Goal: Information Seeking & Learning: Learn about a topic

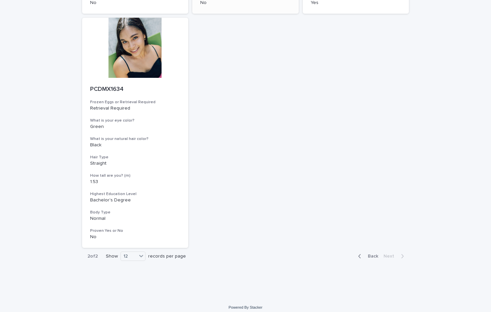
scroll to position [299, 0]
click at [374, 254] on span "Back" at bounding box center [371, 256] width 14 height 5
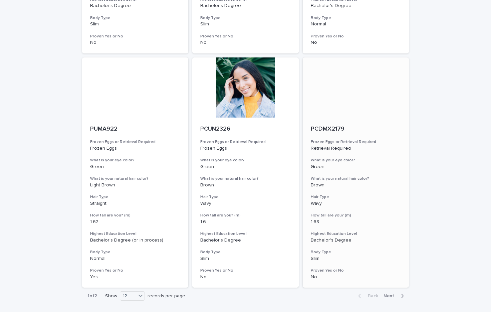
scroll to position [726, 0]
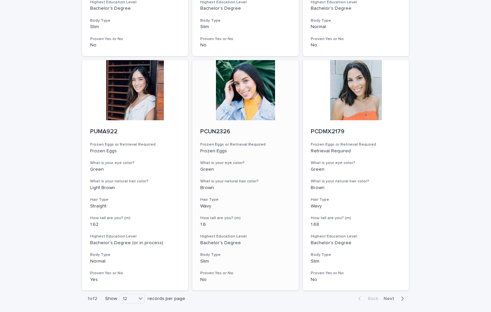
click at [259, 81] on div at bounding box center [245, 90] width 107 height 60
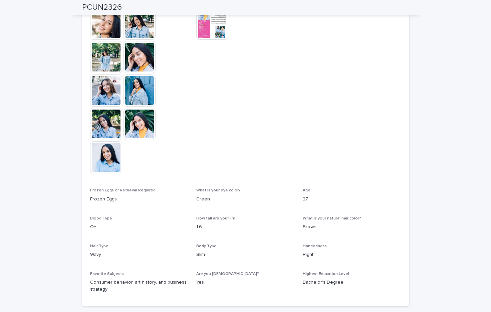
scroll to position [211, 0]
click at [201, 22] on img at bounding box center [212, 23] width 32 height 32
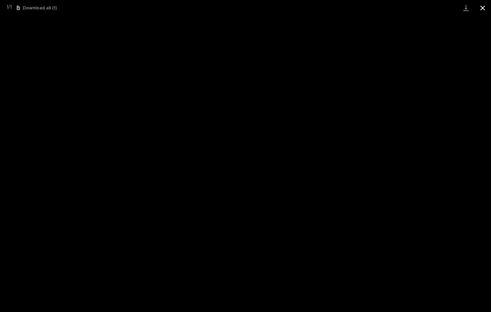
click at [481, 8] on button "Close gallery" at bounding box center [483, 8] width 17 height 16
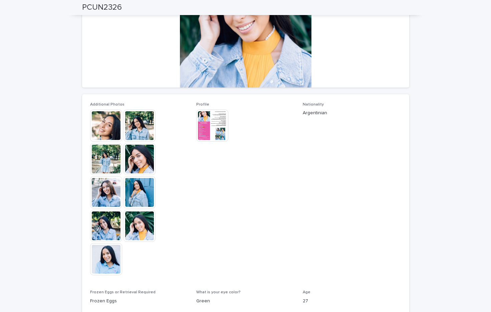
scroll to position [105, 0]
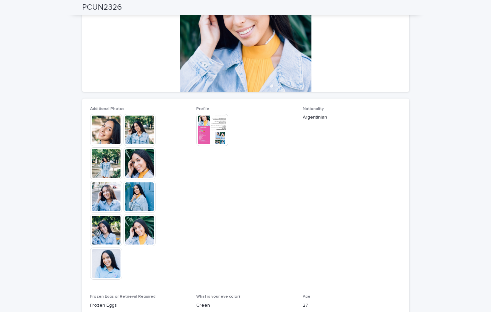
click at [142, 237] on img at bounding box center [140, 230] width 32 height 32
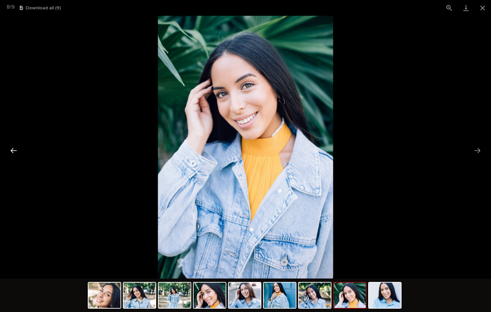
click at [13, 150] on button "Previous slide" at bounding box center [14, 150] width 14 height 13
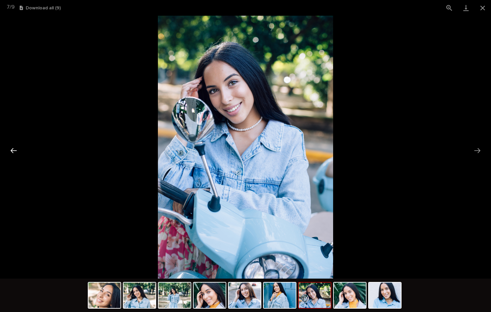
click at [13, 150] on button "Previous slide" at bounding box center [14, 150] width 14 height 13
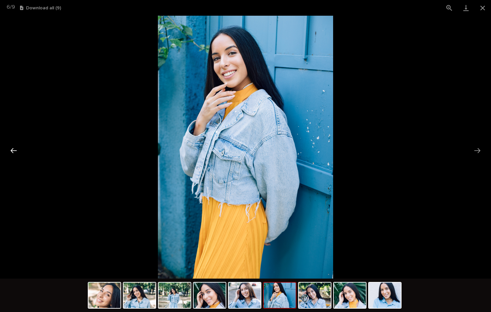
click at [13, 150] on button "Previous slide" at bounding box center [14, 150] width 14 height 13
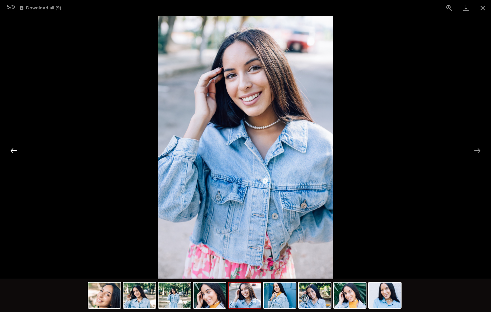
click at [13, 150] on button "Previous slide" at bounding box center [14, 150] width 14 height 13
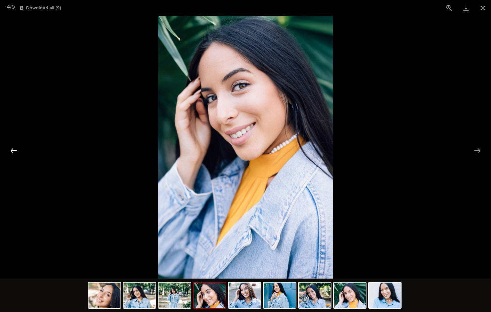
click at [13, 150] on button "Previous slide" at bounding box center [14, 150] width 14 height 13
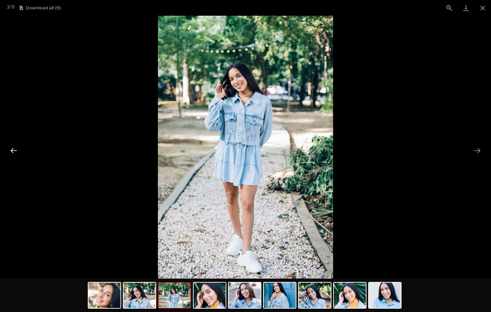
click at [13, 150] on button "Previous slide" at bounding box center [14, 150] width 14 height 13
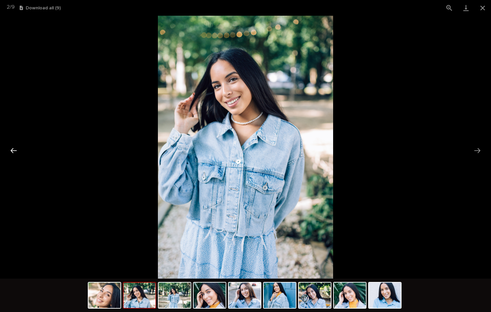
click at [13, 150] on button "Previous slide" at bounding box center [14, 150] width 14 height 13
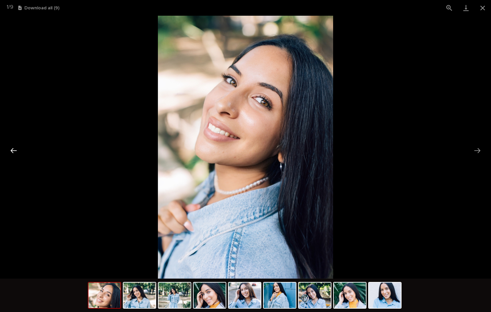
click at [13, 150] on button "Previous slide" at bounding box center [14, 150] width 14 height 13
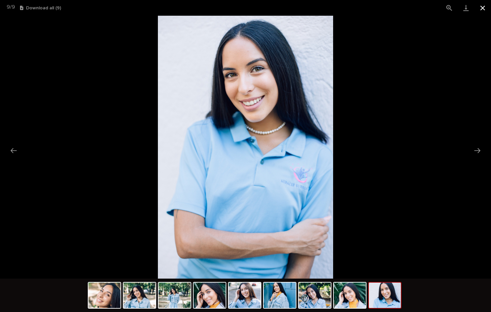
click at [482, 7] on button "Close gallery" at bounding box center [483, 8] width 17 height 16
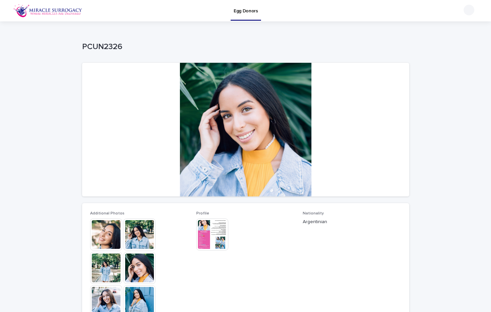
scroll to position [0, 0]
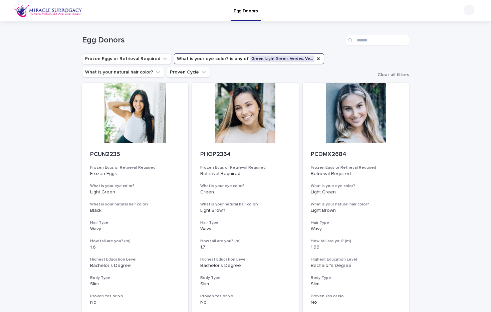
click at [43, 6] on img at bounding box center [47, 10] width 69 height 13
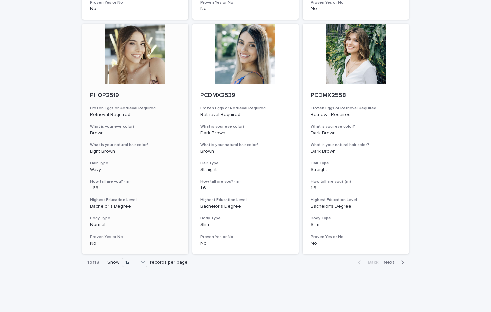
scroll to position [748, 0]
click at [396, 260] on span "Next" at bounding box center [391, 262] width 15 height 5
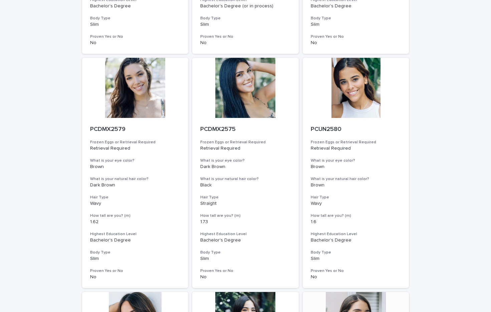
scroll to position [230, 0]
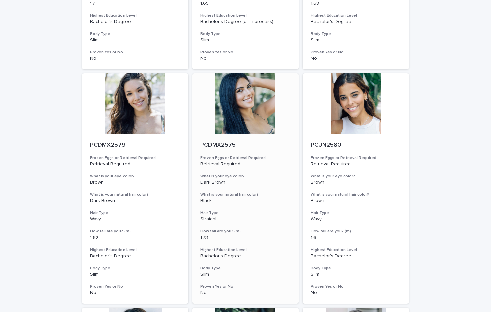
click at [255, 109] on div at bounding box center [245, 103] width 107 height 60
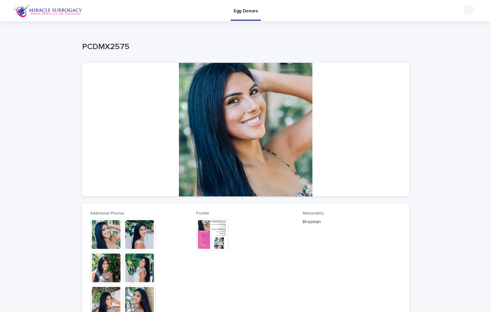
click at [139, 235] on img at bounding box center [140, 234] width 32 height 32
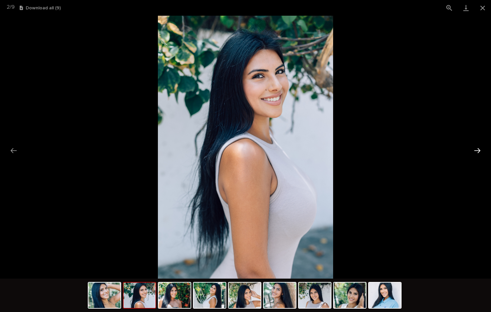
click at [477, 149] on button "Next slide" at bounding box center [478, 150] width 14 height 13
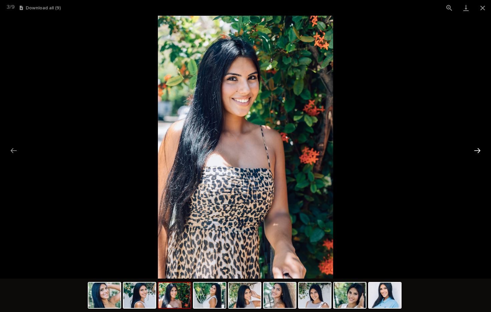
click at [477, 149] on button "Next slide" at bounding box center [478, 150] width 14 height 13
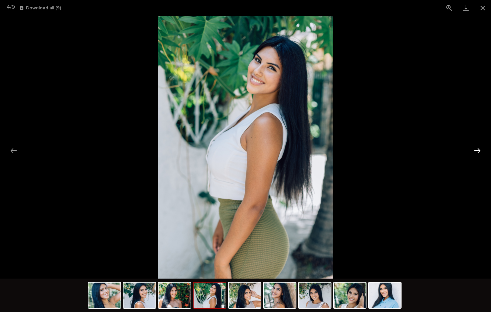
click at [478, 150] on button "Next slide" at bounding box center [478, 150] width 14 height 13
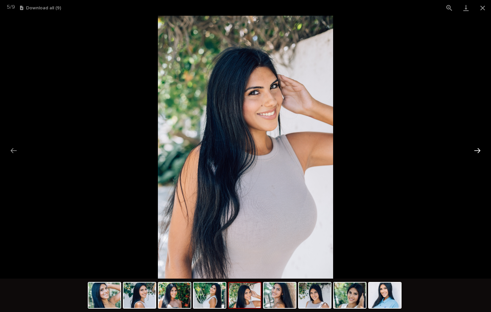
click at [478, 150] on button "Next slide" at bounding box center [478, 150] width 14 height 13
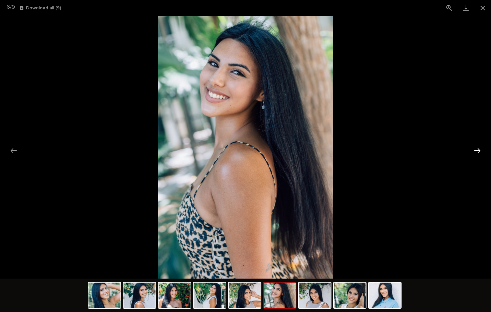
click at [478, 150] on button "Next slide" at bounding box center [478, 150] width 14 height 13
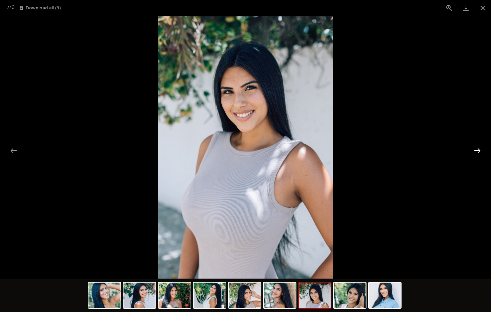
click at [478, 150] on button "Next slide" at bounding box center [478, 150] width 14 height 13
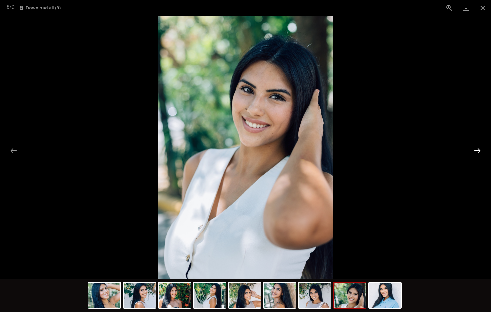
click at [478, 150] on button "Next slide" at bounding box center [478, 150] width 14 height 13
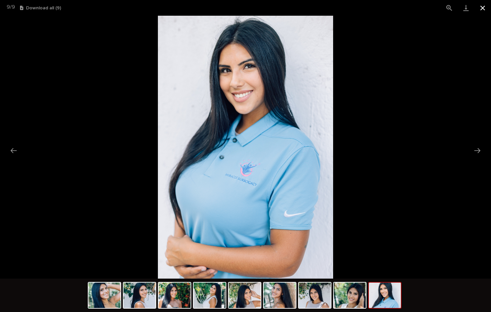
click at [483, 8] on button "Close gallery" at bounding box center [483, 8] width 17 height 16
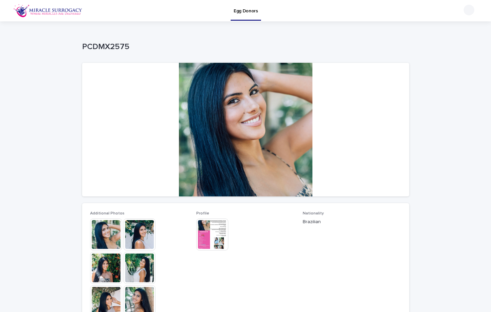
click at [210, 226] on img at bounding box center [212, 234] width 32 height 32
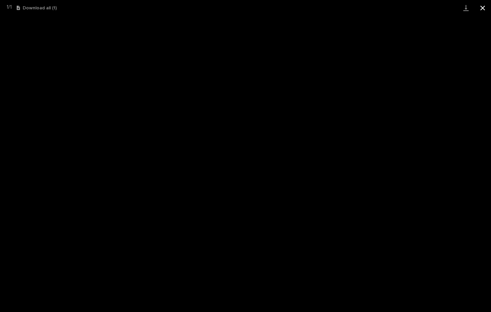
click at [481, 7] on button "Close gallery" at bounding box center [483, 8] width 17 height 16
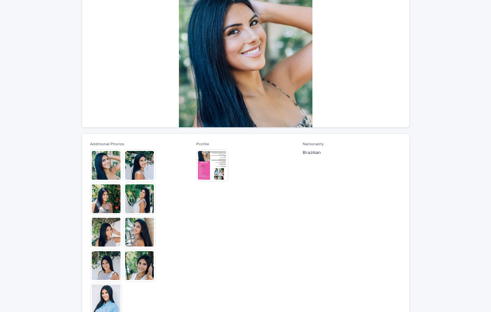
scroll to position [71, 0]
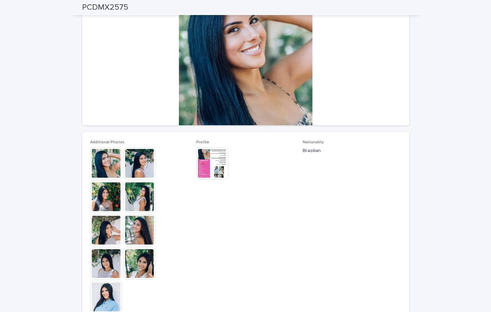
click at [107, 288] on img at bounding box center [106, 297] width 32 height 32
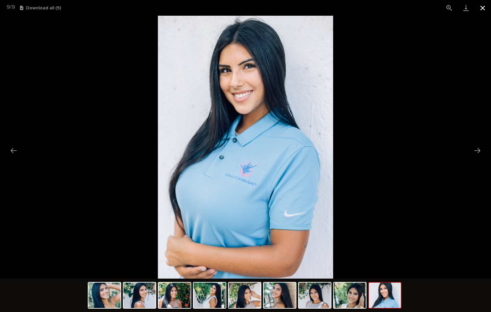
click at [481, 10] on button "Close gallery" at bounding box center [483, 8] width 17 height 16
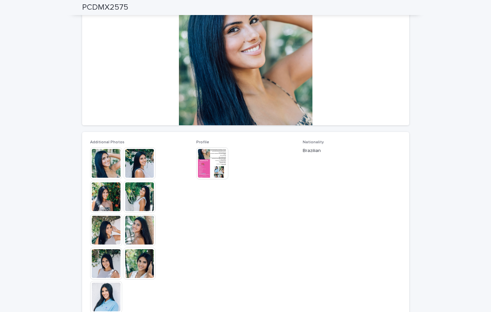
click at [208, 170] on img at bounding box center [212, 163] width 32 height 32
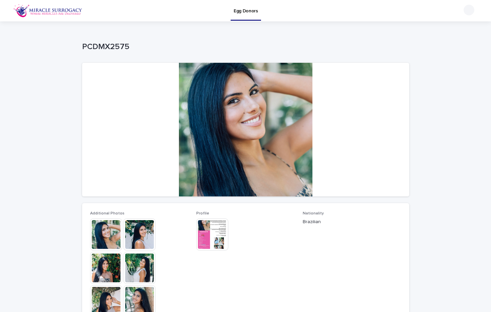
click at [217, 235] on img at bounding box center [212, 234] width 32 height 32
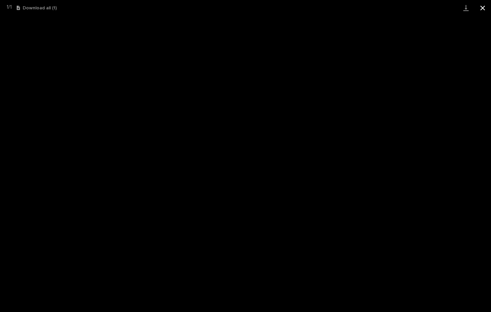
click at [483, 9] on button "Close gallery" at bounding box center [483, 8] width 17 height 16
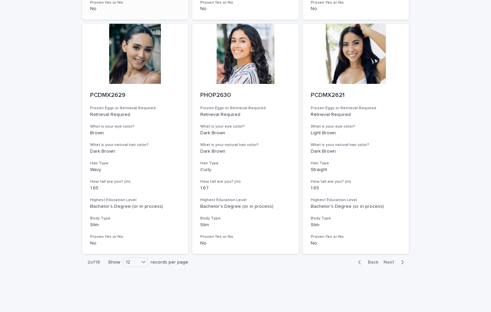
scroll to position [748, 0]
click at [388, 260] on span "Next" at bounding box center [391, 262] width 15 height 5
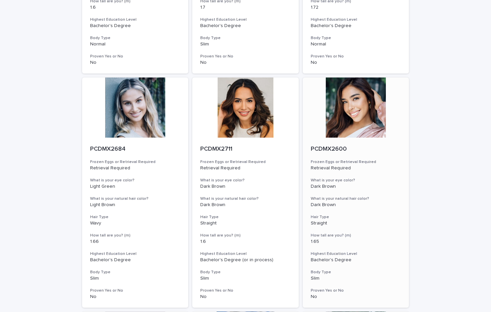
scroll to position [219, 0]
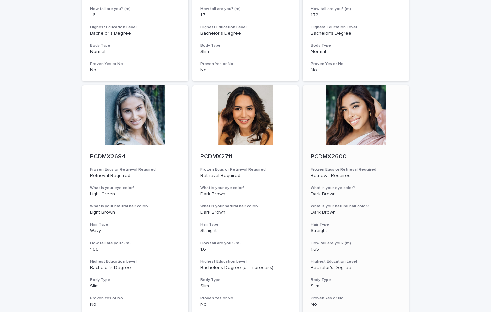
click at [359, 112] on div at bounding box center [356, 115] width 107 height 60
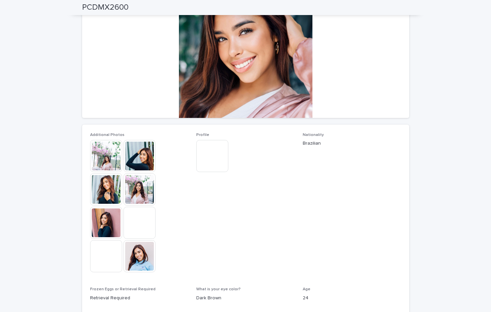
scroll to position [63, 0]
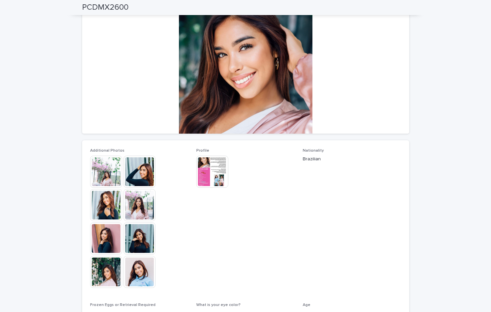
click at [105, 212] on img at bounding box center [106, 205] width 32 height 32
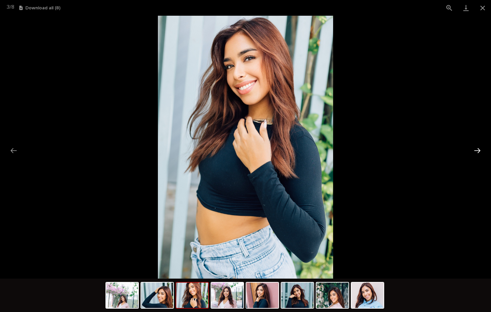
click at [478, 149] on button "Next slide" at bounding box center [478, 150] width 14 height 13
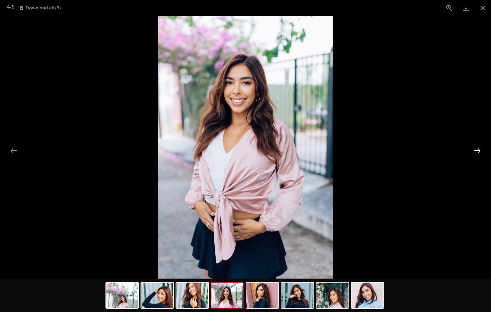
click at [478, 149] on button "Next slide" at bounding box center [478, 150] width 14 height 13
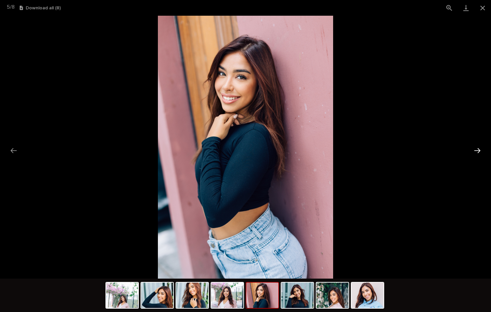
click at [478, 149] on button "Next slide" at bounding box center [478, 150] width 14 height 13
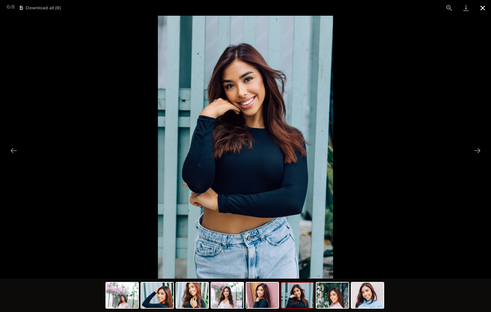
click at [483, 5] on button "Close gallery" at bounding box center [483, 8] width 17 height 16
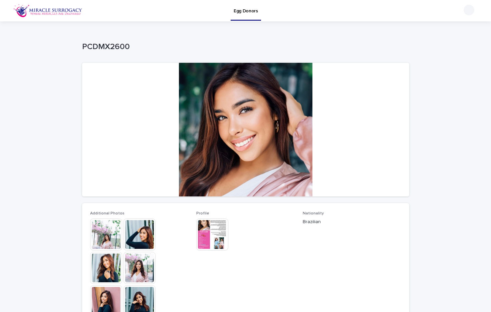
scroll to position [0, 0]
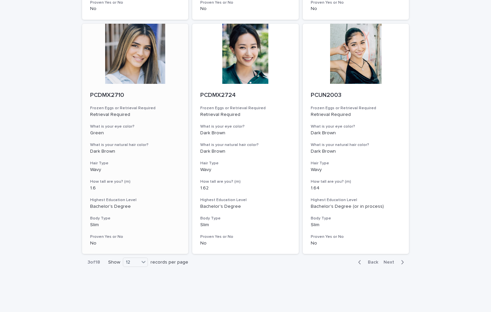
scroll to position [748, 0]
click at [389, 260] on span "Next" at bounding box center [391, 262] width 15 height 5
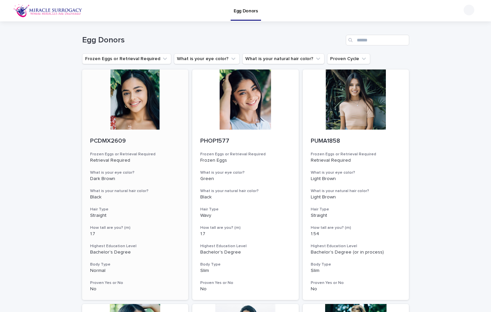
click at [145, 110] on div at bounding box center [135, 99] width 107 height 60
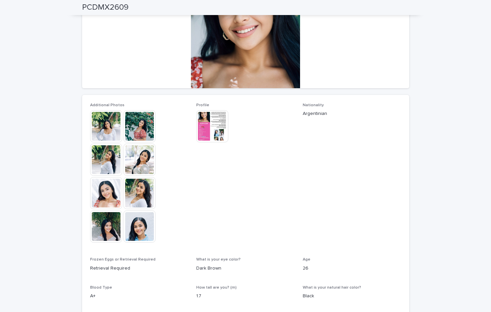
scroll to position [108, 0]
click at [142, 134] on img at bounding box center [140, 127] width 32 height 32
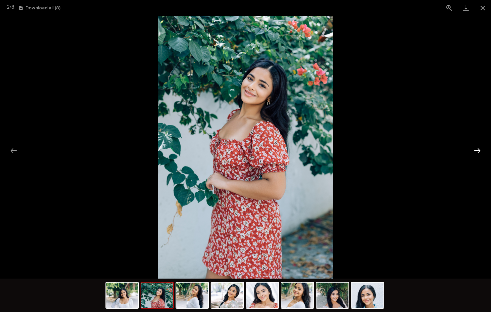
click at [477, 148] on button "Next slide" at bounding box center [478, 150] width 14 height 13
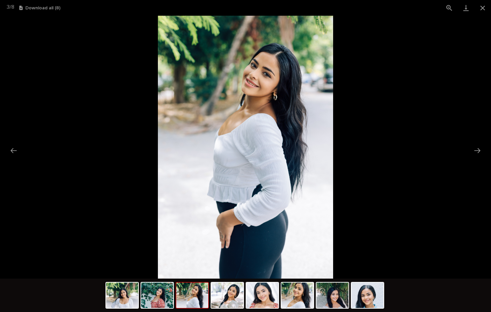
drag, startPoint x: 477, startPoint y: 148, endPoint x: 440, endPoint y: 125, distance: 43.2
click at [440, 125] on div at bounding box center [245, 147] width 491 height 263
click at [478, 150] on button "Next slide" at bounding box center [478, 150] width 14 height 13
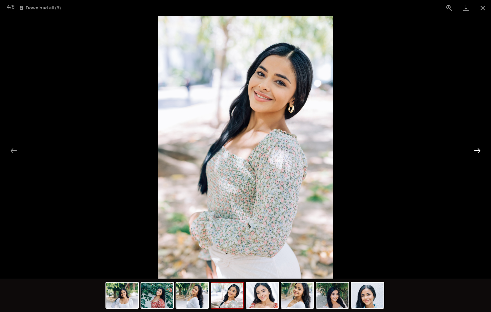
click at [479, 149] on button "Next slide" at bounding box center [478, 150] width 14 height 13
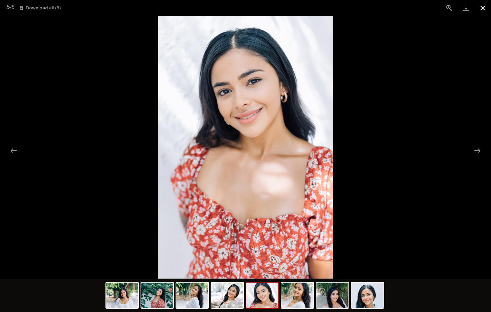
click at [483, 8] on button "Close gallery" at bounding box center [483, 8] width 17 height 16
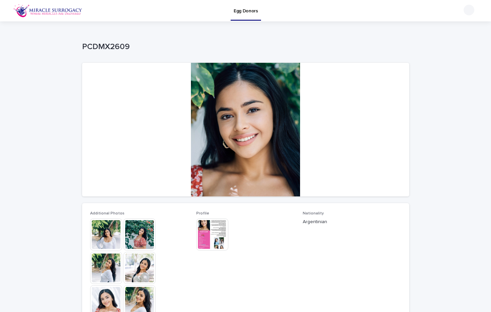
scroll to position [0, 0]
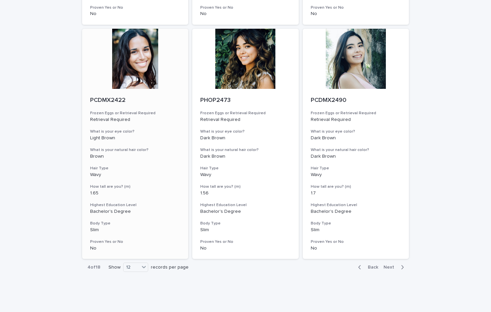
scroll to position [744, 0]
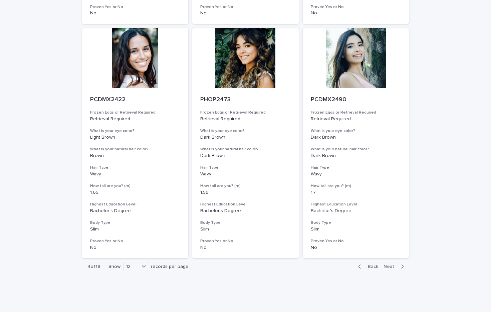
click at [386, 264] on span "Next" at bounding box center [391, 266] width 15 height 5
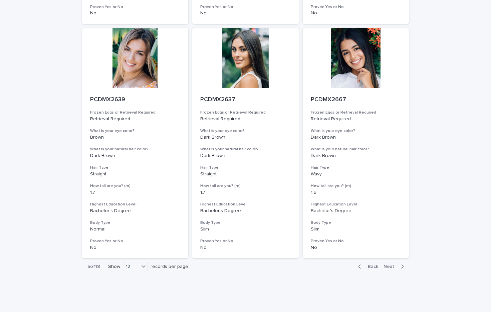
click at [386, 264] on span "Next" at bounding box center [391, 266] width 15 height 5
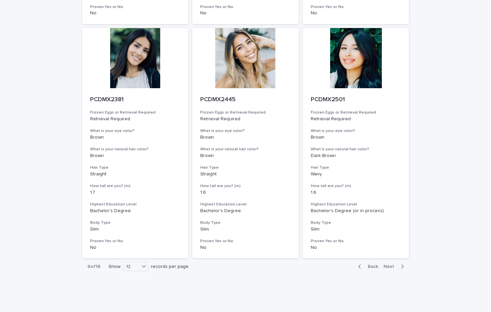
click at [372, 264] on span "Back" at bounding box center [371, 266] width 14 height 5
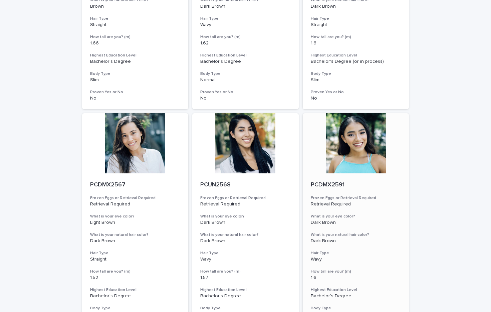
scroll to position [424, 0]
click at [356, 163] on div at bounding box center [356, 144] width 107 height 60
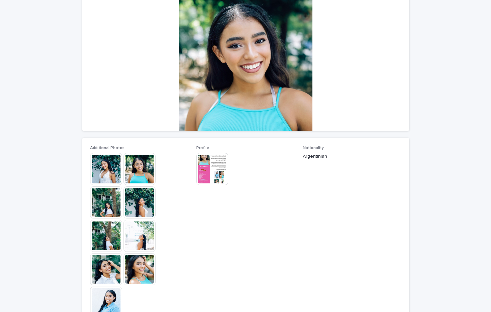
scroll to position [67, 0]
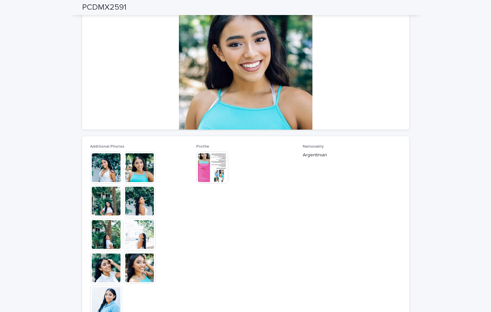
click at [140, 206] on img at bounding box center [140, 201] width 32 height 32
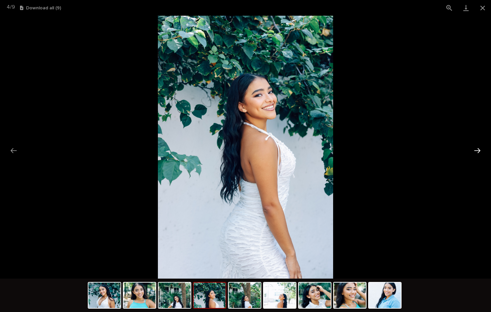
click at [478, 148] on button "Next slide" at bounding box center [478, 150] width 14 height 13
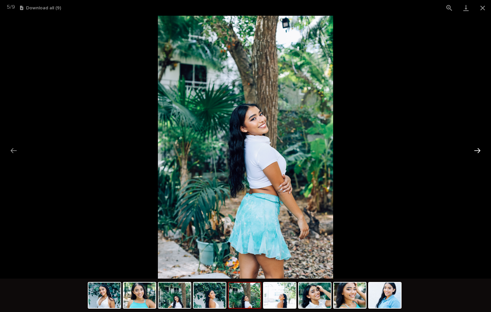
click at [478, 148] on button "Next slide" at bounding box center [478, 150] width 14 height 13
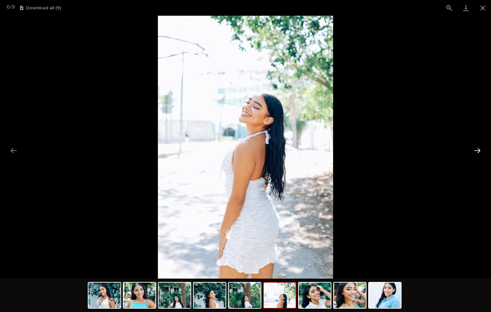
click at [478, 148] on button "Next slide" at bounding box center [478, 150] width 14 height 13
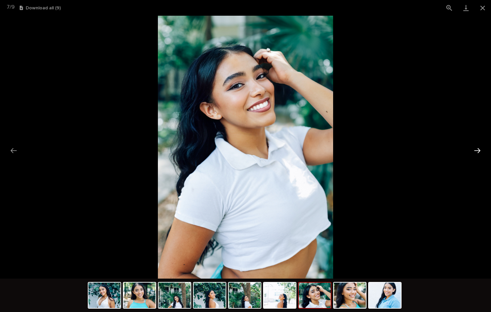
click at [478, 148] on button "Next slide" at bounding box center [478, 150] width 14 height 13
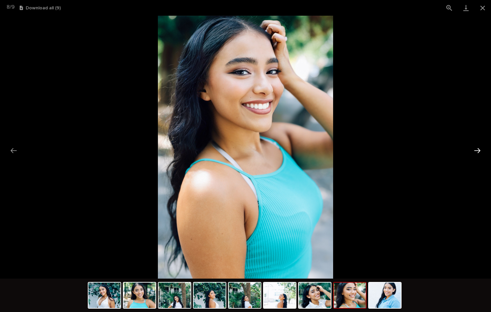
click at [478, 148] on button "Next slide" at bounding box center [478, 150] width 14 height 13
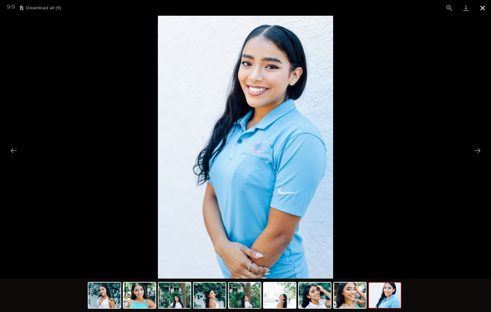
click at [484, 4] on button "Close gallery" at bounding box center [483, 8] width 17 height 16
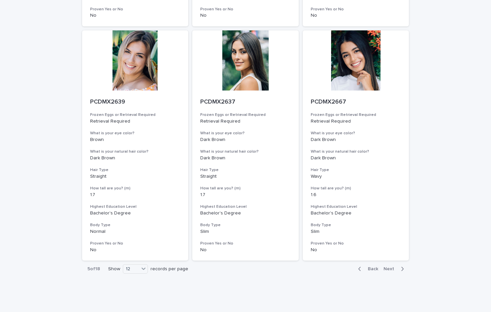
scroll to position [743, 0]
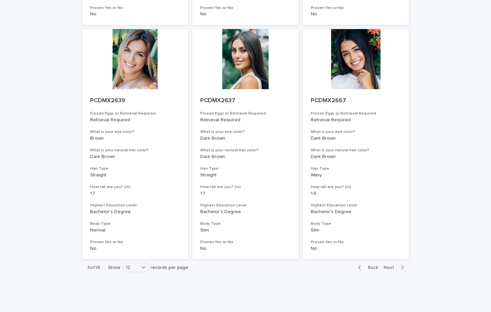
click at [391, 265] on span "Next" at bounding box center [391, 267] width 15 height 5
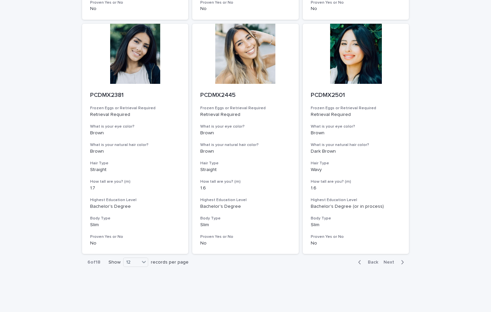
scroll to position [748, 0]
click at [390, 254] on div "Back Next" at bounding box center [381, 262] width 56 height 17
click at [392, 260] on span "Next" at bounding box center [391, 262] width 15 height 5
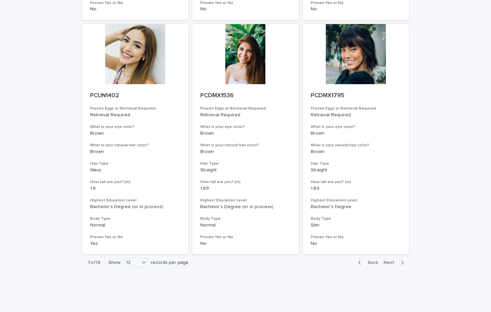
click at [392, 260] on span "Next" at bounding box center [391, 262] width 15 height 5
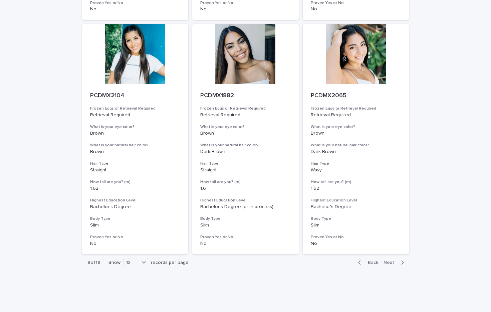
click at [371, 260] on span "Back" at bounding box center [371, 262] width 14 height 5
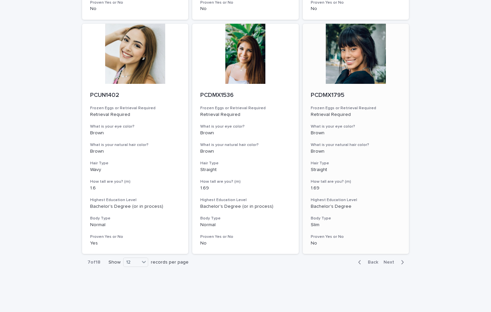
scroll to position [748, 0]
click at [390, 260] on span "Next" at bounding box center [391, 262] width 15 height 5
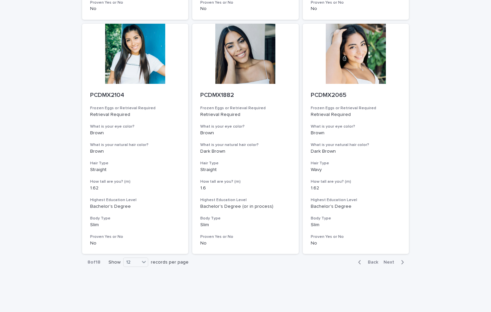
scroll to position [748, 0]
click at [390, 260] on span "Next" at bounding box center [391, 262] width 15 height 5
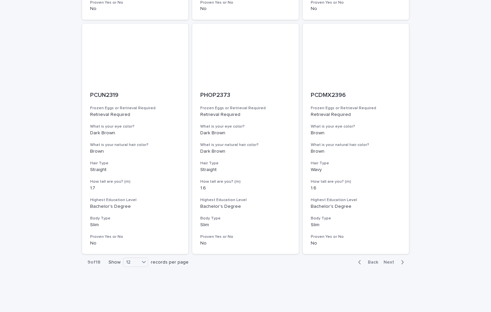
scroll to position [748, 0]
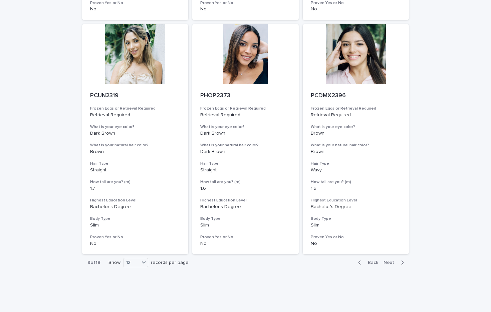
click at [390, 260] on span "Next" at bounding box center [391, 262] width 15 height 5
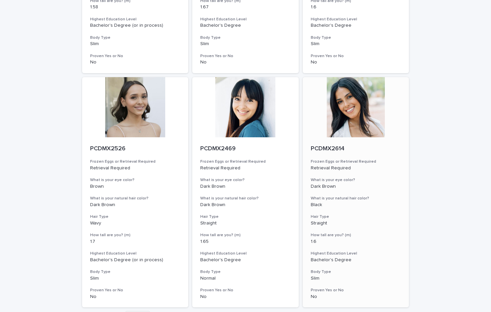
scroll to position [664, 0]
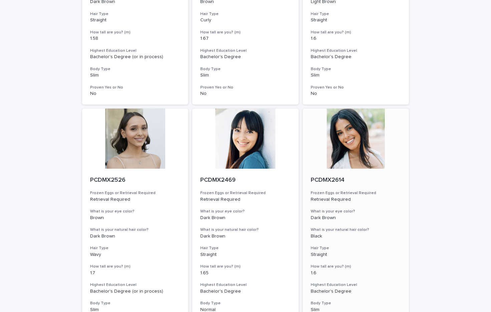
click at [367, 146] on div at bounding box center [356, 139] width 107 height 60
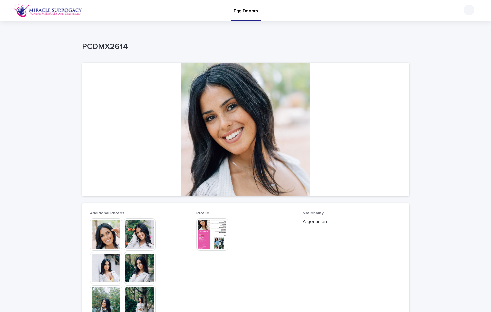
click at [140, 230] on img at bounding box center [140, 234] width 32 height 32
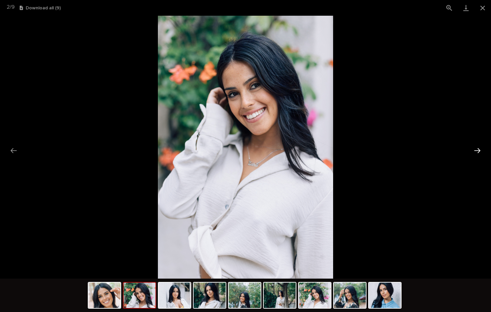
click at [475, 150] on button "Next slide" at bounding box center [478, 150] width 14 height 13
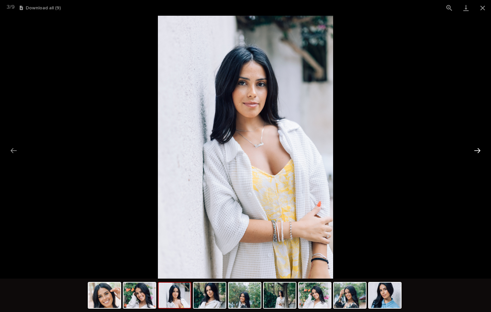
click at [475, 150] on button "Next slide" at bounding box center [478, 150] width 14 height 13
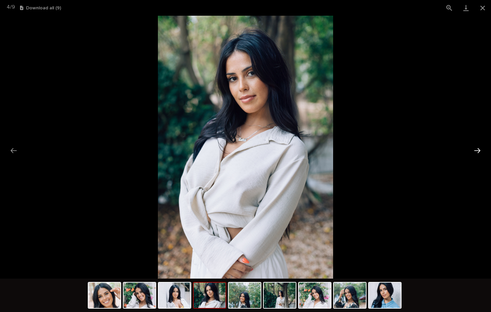
click at [475, 150] on button "Next slide" at bounding box center [478, 150] width 14 height 13
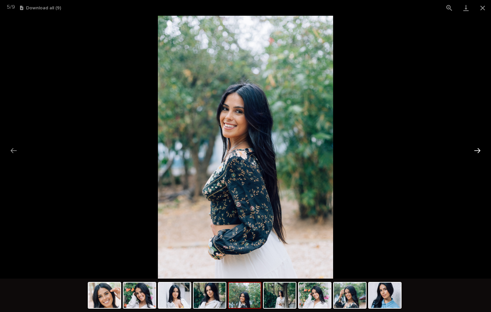
click at [475, 150] on button "Next slide" at bounding box center [478, 150] width 14 height 13
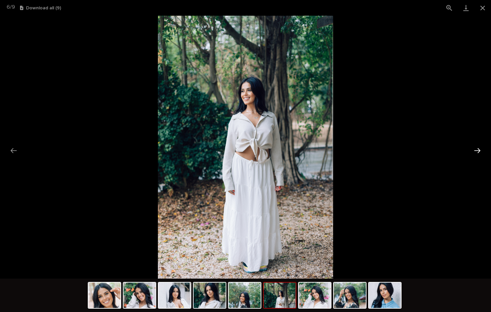
click at [475, 150] on button "Next slide" at bounding box center [478, 150] width 14 height 13
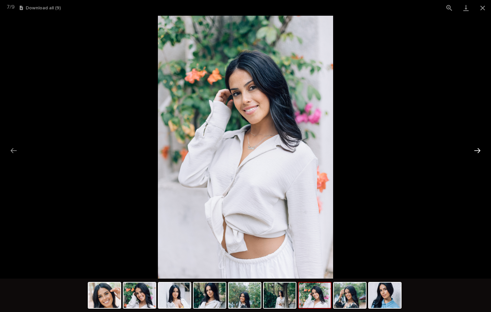
click at [475, 150] on button "Next slide" at bounding box center [478, 150] width 14 height 13
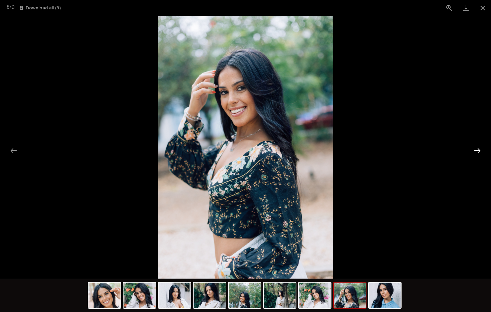
click at [475, 150] on button "Next slide" at bounding box center [478, 150] width 14 height 13
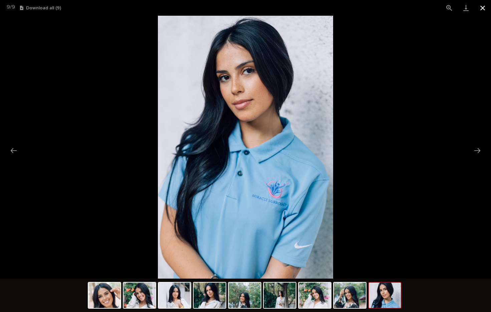
click at [482, 8] on button "Close gallery" at bounding box center [483, 8] width 17 height 16
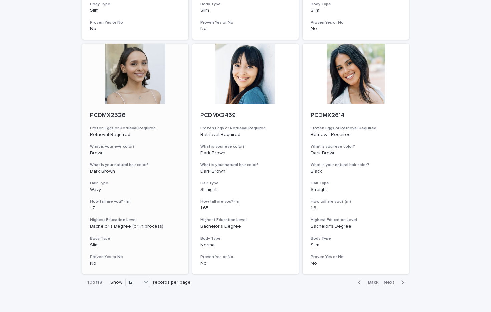
scroll to position [733, 0]
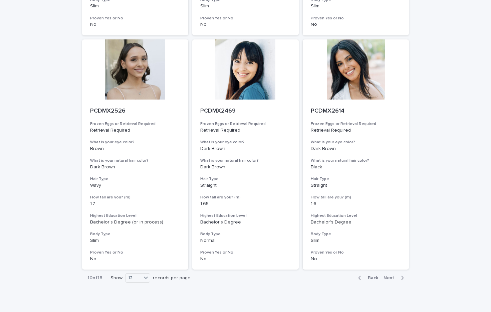
click at [400, 275] on div "button" at bounding box center [401, 278] width 6 height 6
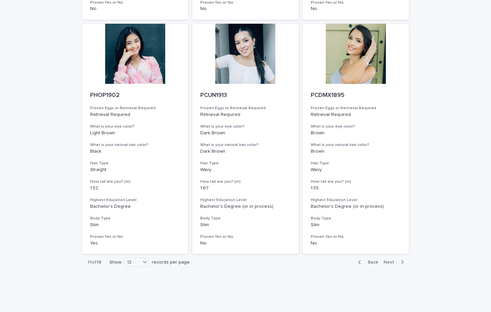
scroll to position [748, 0]
click at [389, 260] on span "Next" at bounding box center [391, 262] width 15 height 5
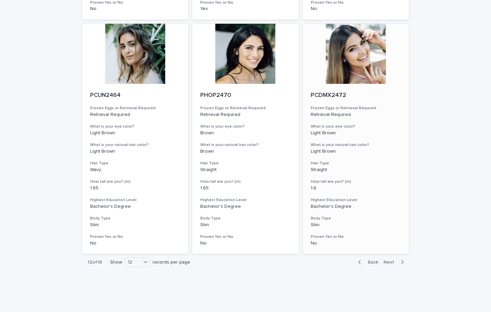
scroll to position [748, 0]
click at [395, 260] on span "Next" at bounding box center [391, 262] width 15 height 5
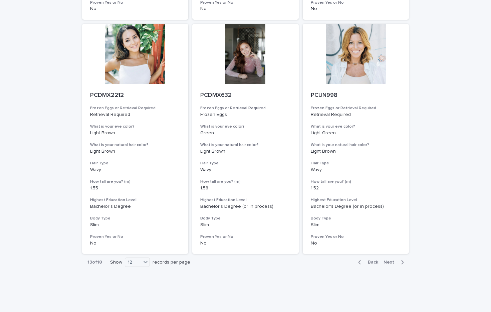
scroll to position [748, 0]
click at [395, 260] on span "Next" at bounding box center [391, 262] width 15 height 5
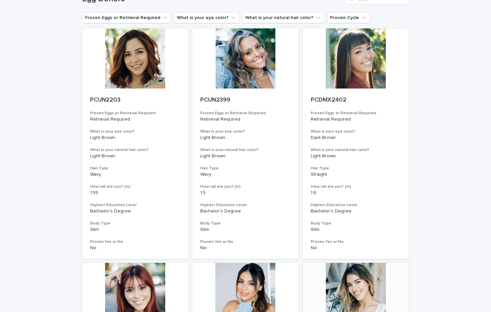
scroll to position [36, 0]
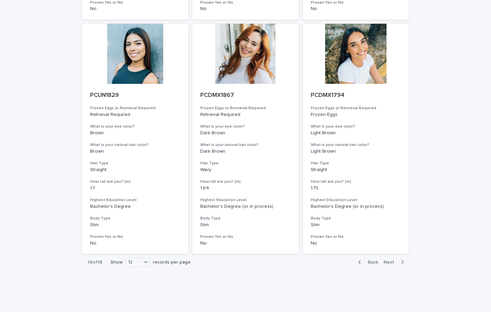
click at [395, 260] on span "Next" at bounding box center [391, 262] width 15 height 5
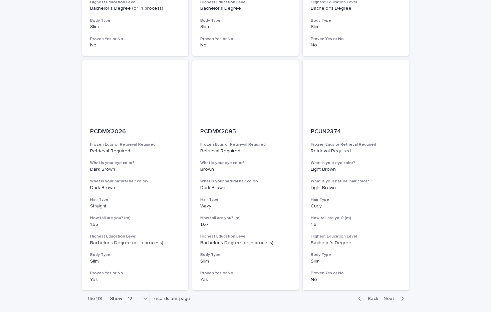
scroll to position [748, 0]
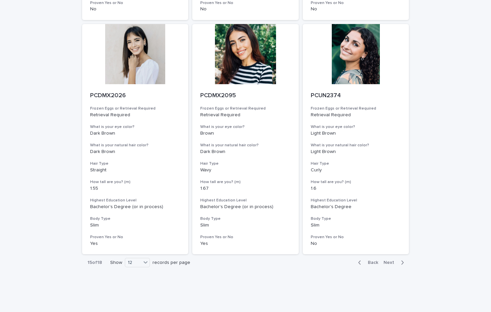
click at [395, 260] on span "Next" at bounding box center [391, 262] width 15 height 5
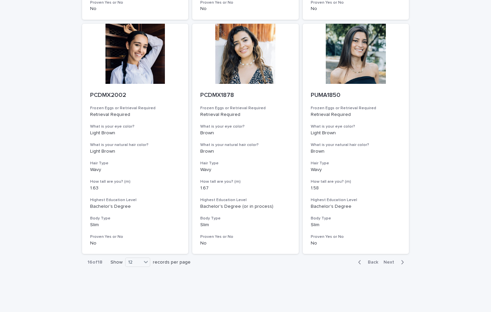
scroll to position [748, 0]
click at [395, 260] on span "Next" at bounding box center [391, 262] width 15 height 5
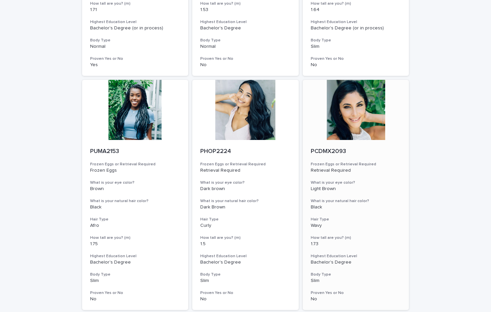
scroll to position [227, 0]
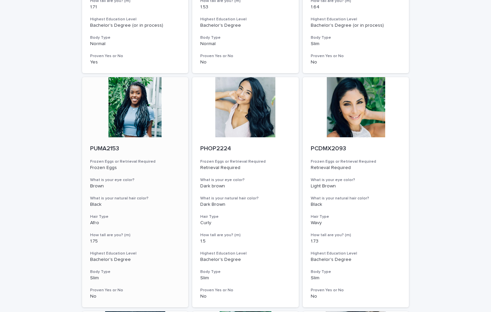
click at [136, 117] on div at bounding box center [135, 107] width 107 height 60
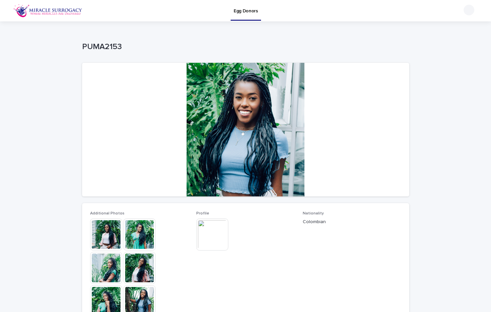
click at [139, 233] on img at bounding box center [140, 234] width 32 height 32
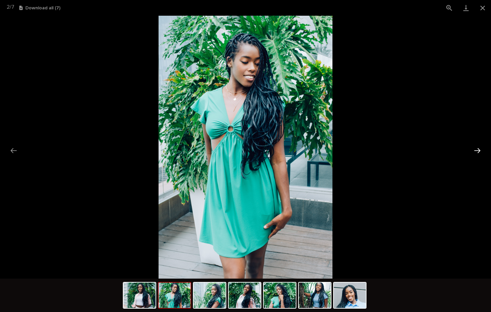
click at [476, 149] on button "Next slide" at bounding box center [478, 150] width 14 height 13
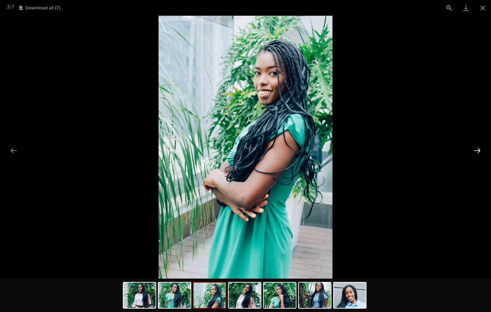
click at [476, 149] on button "Next slide" at bounding box center [478, 150] width 14 height 13
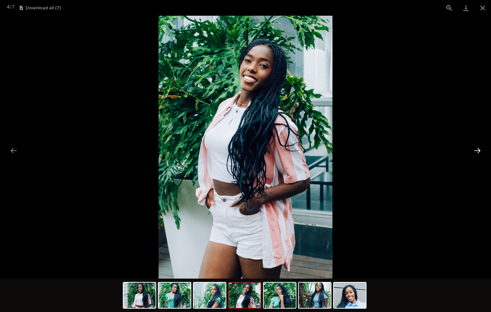
click at [476, 149] on button "Next slide" at bounding box center [478, 150] width 14 height 13
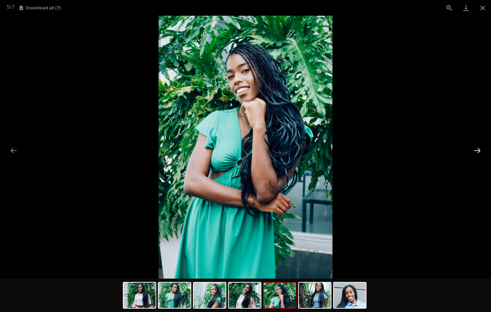
click at [476, 149] on button "Next slide" at bounding box center [478, 150] width 14 height 13
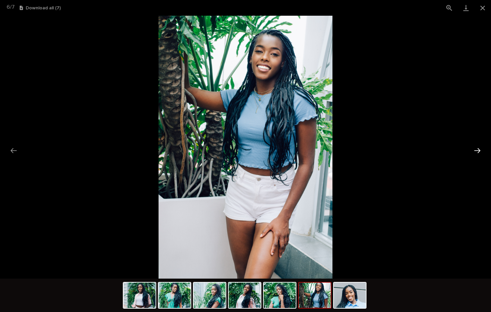
click at [476, 149] on button "Next slide" at bounding box center [478, 150] width 14 height 13
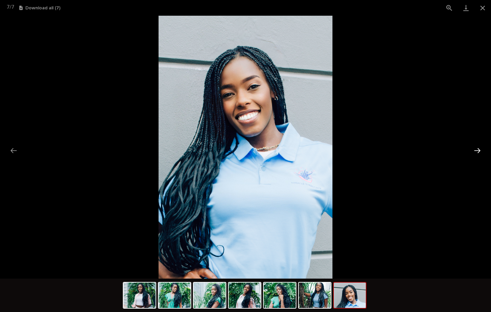
click at [480, 149] on button "Next slide" at bounding box center [478, 150] width 14 height 13
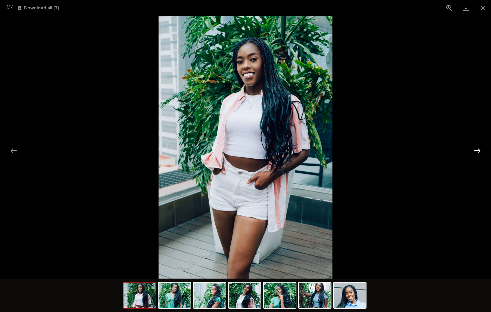
click at [483, 150] on button "Next slide" at bounding box center [478, 150] width 14 height 13
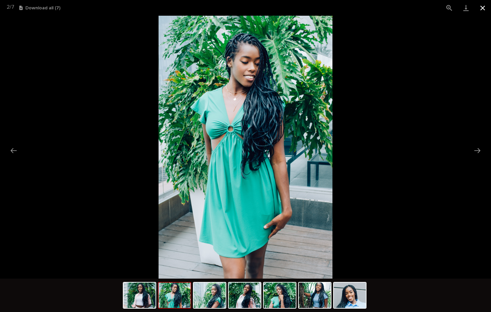
click at [484, 7] on button "Close gallery" at bounding box center [483, 8] width 17 height 16
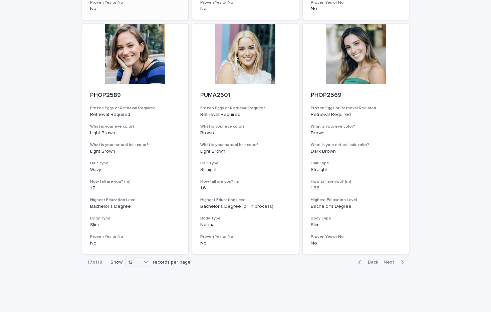
scroll to position [748, 0]
click at [392, 260] on span "Next" at bounding box center [391, 262] width 15 height 5
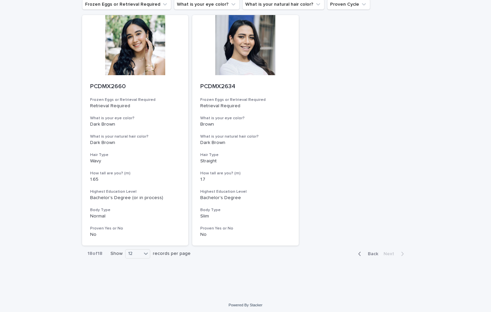
scroll to position [54, 0]
